Goal: Navigation & Orientation: Find specific page/section

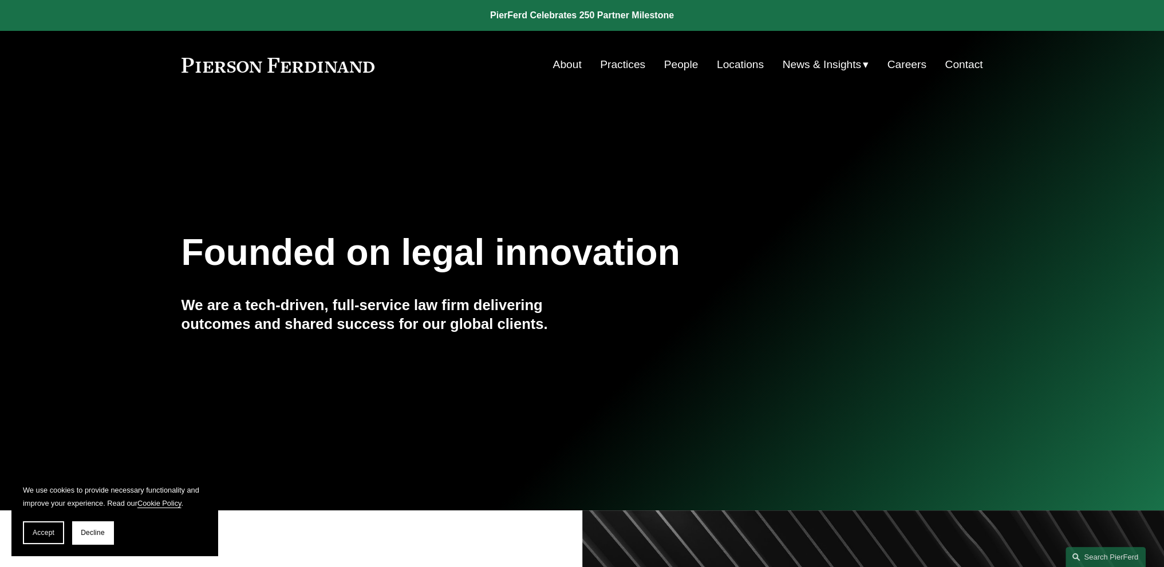
click at [559, 65] on link "About" at bounding box center [566, 65] width 29 height 22
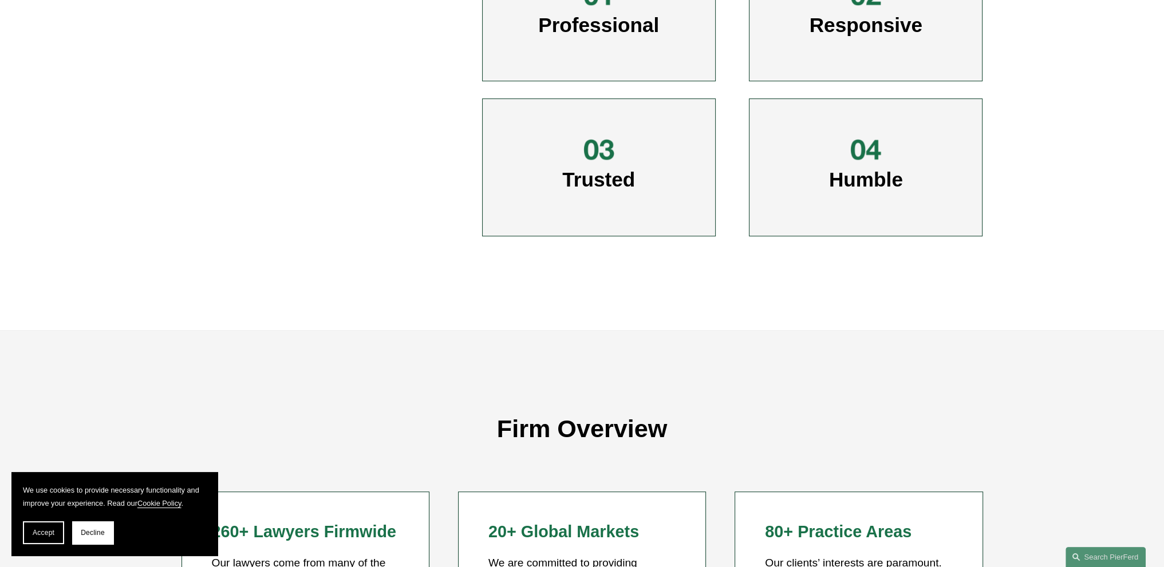
scroll to position [744, 0]
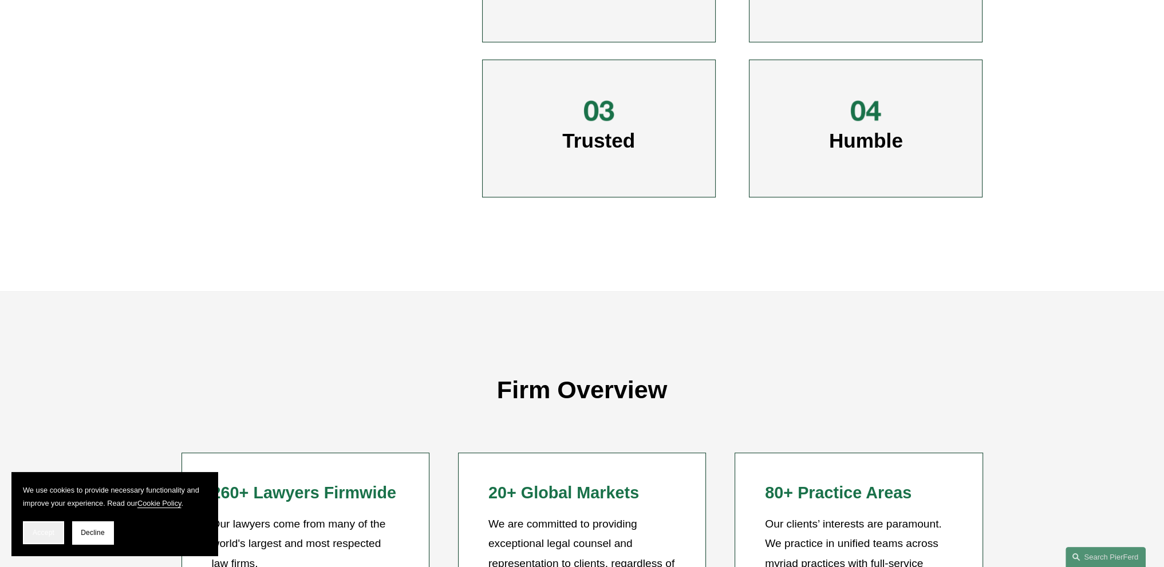
click at [34, 534] on span "Accept" at bounding box center [44, 533] width 22 height 8
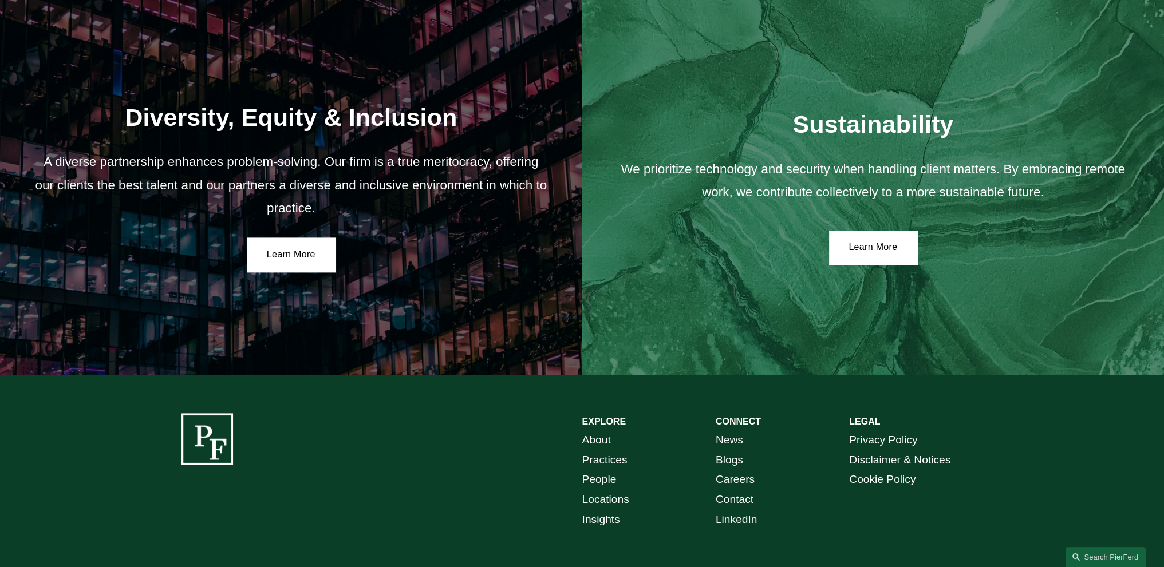
scroll to position [2108, 0]
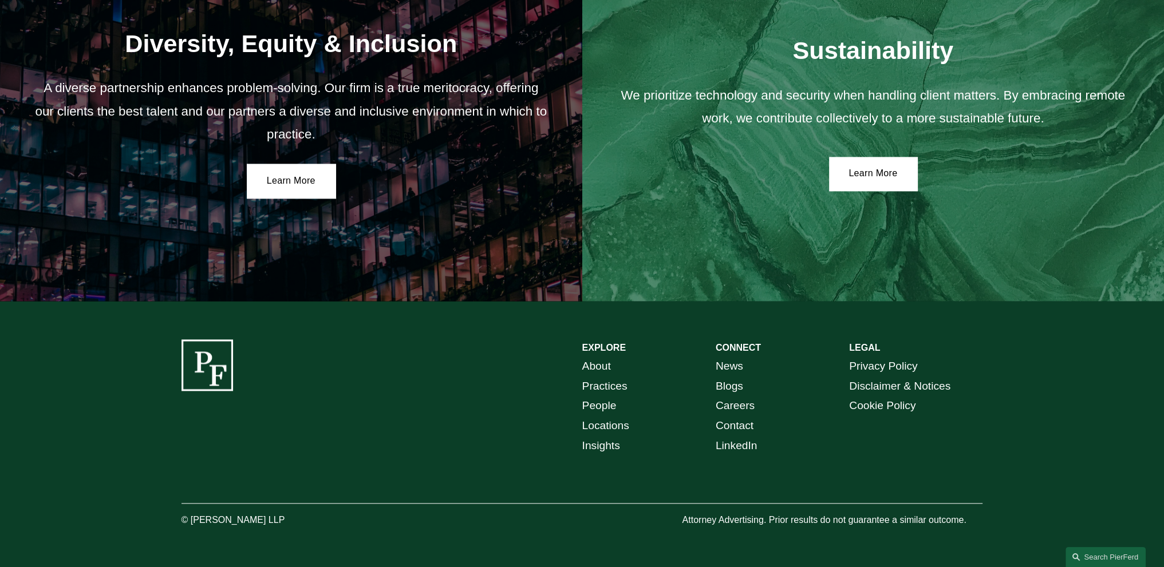
click at [746, 405] on link "Careers" at bounding box center [734, 406] width 39 height 20
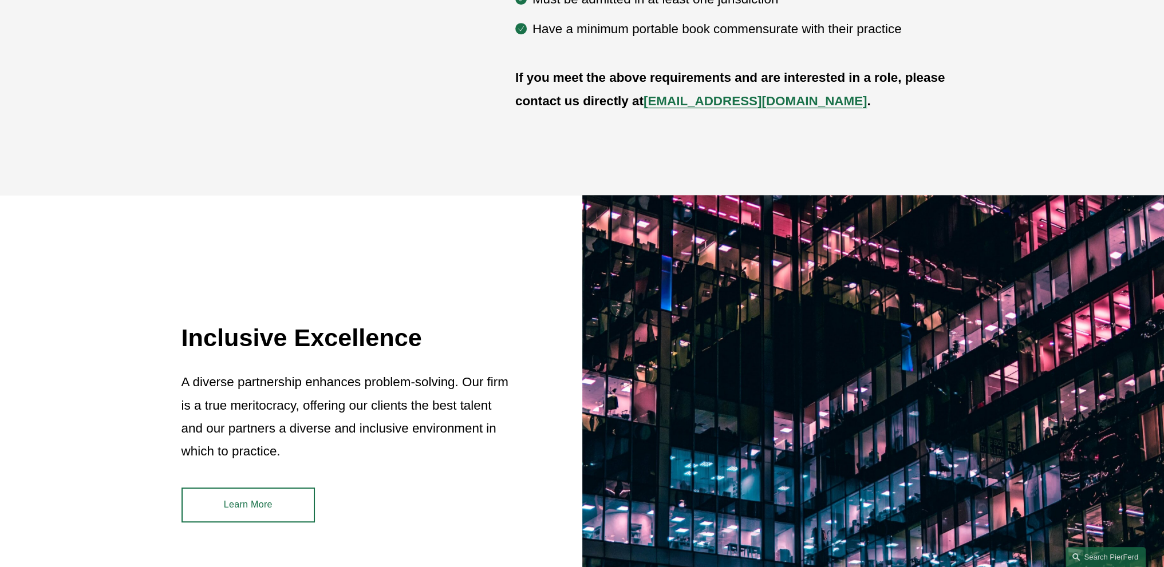
scroll to position [947, 0]
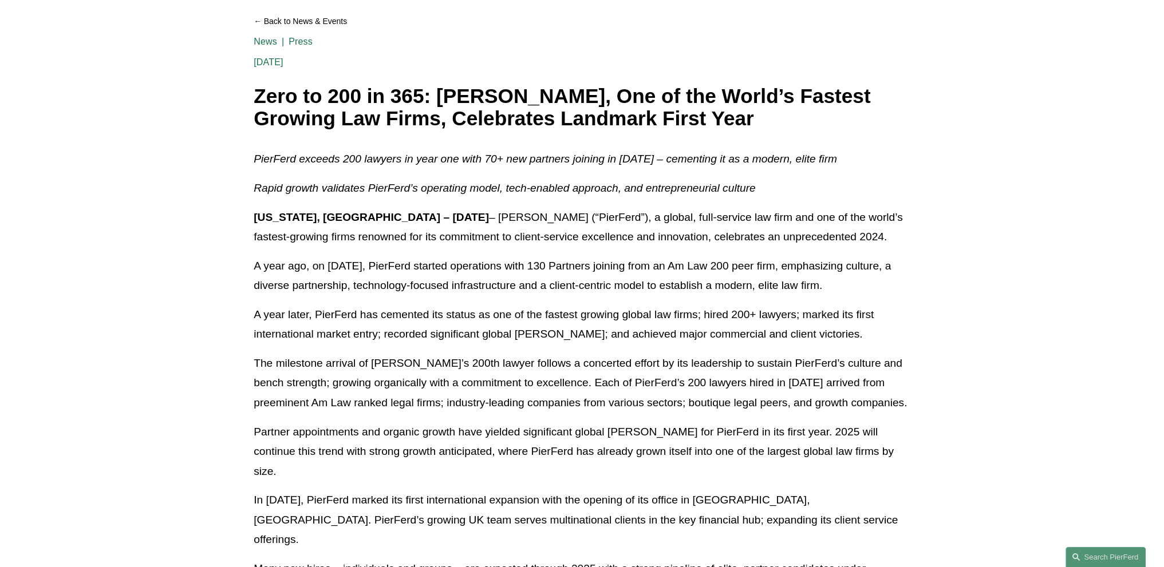
scroll to position [172, 0]
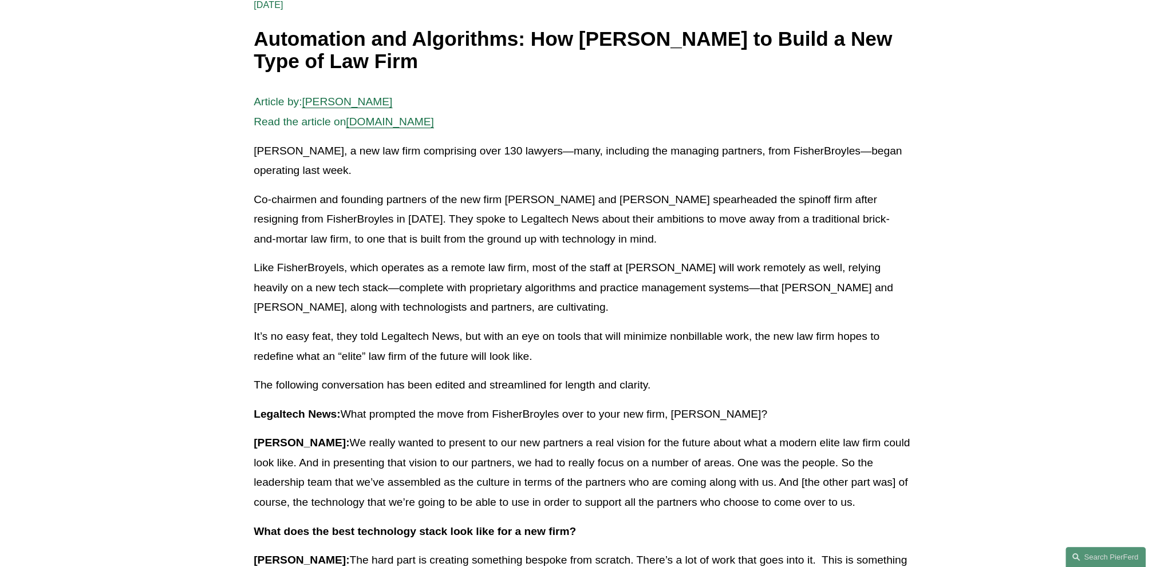
scroll to position [229, 0]
